Goal: Find specific page/section: Find specific page/section

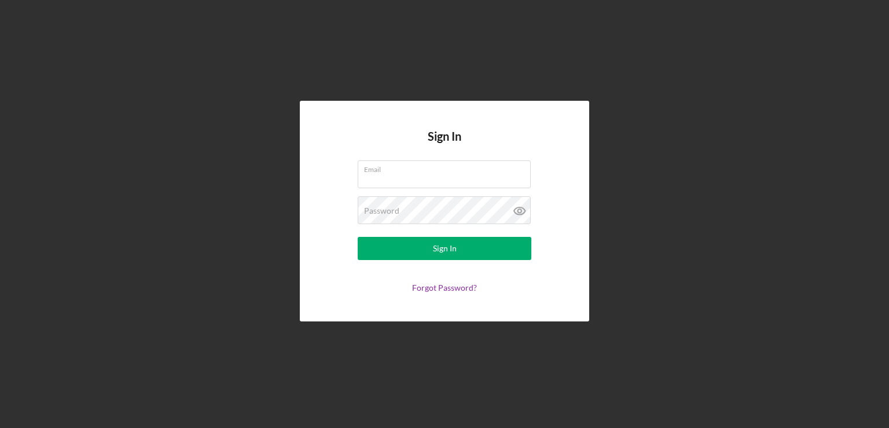
type input "[EMAIL_ADDRESS][DOMAIN_NAME]"
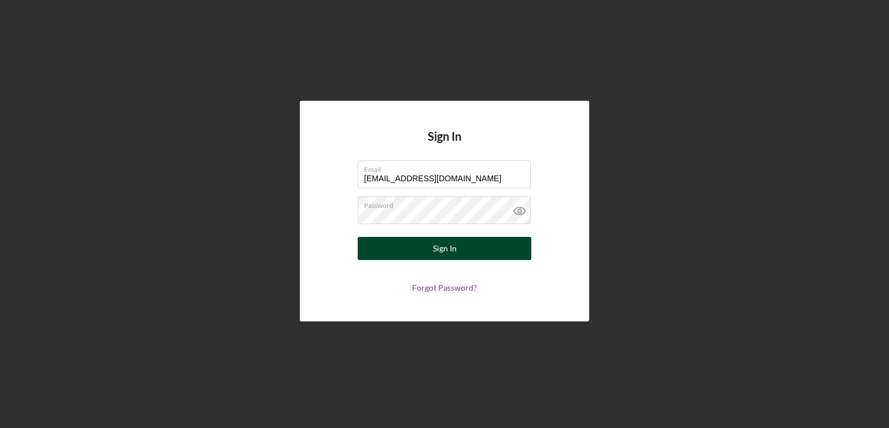
drag, startPoint x: 495, startPoint y: 260, endPoint x: 455, endPoint y: 249, distance: 41.3
click at [455, 249] on div "Sign In" at bounding box center [445, 248] width 24 height 23
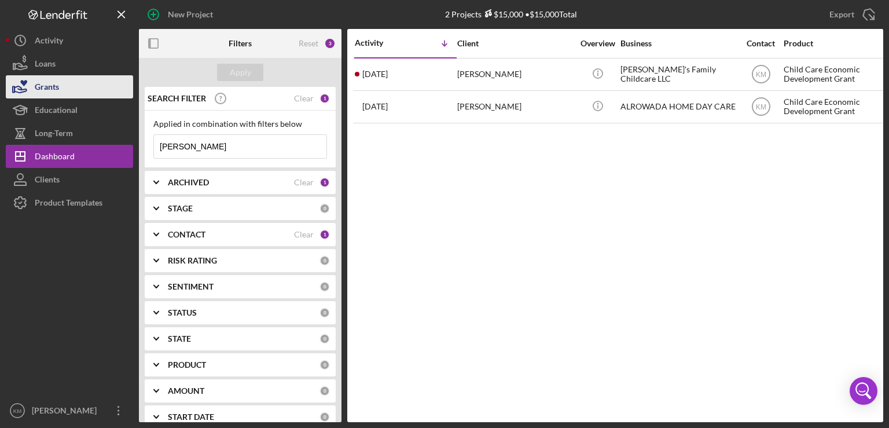
click at [65, 84] on button "Grants" at bounding box center [69, 86] width 127 height 23
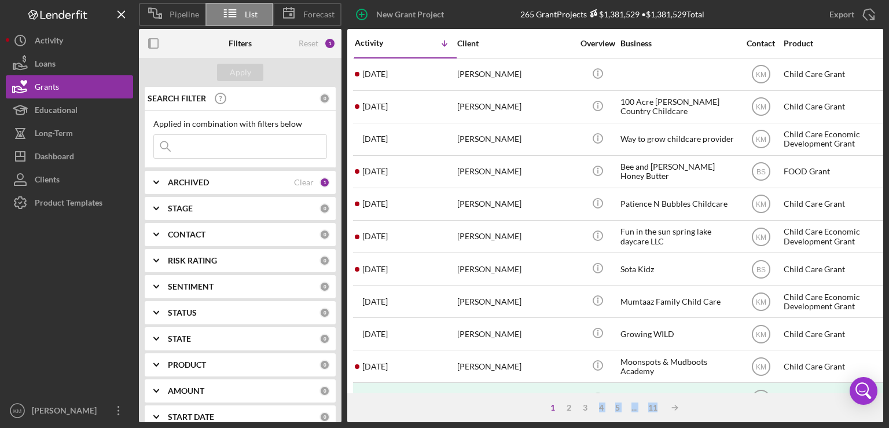
drag, startPoint x: 659, startPoint y: 409, endPoint x: 596, endPoint y: 444, distance: 72.3
click at [596, 427] on html "Pipeline List Forecast New Grant Project 265 Grant Projects $1,381,529 • $1,381…" at bounding box center [444, 214] width 889 height 428
